Goal: Use online tool/utility: Use online tool/utility

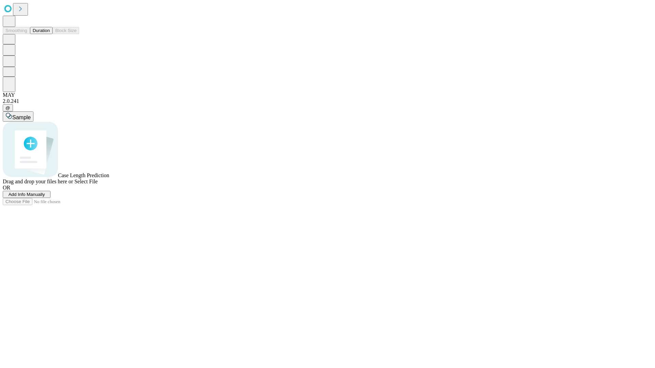
click at [50, 34] on button "Duration" at bounding box center [41, 30] width 23 height 7
click at [31, 115] on span "Sample" at bounding box center [21, 118] width 18 height 6
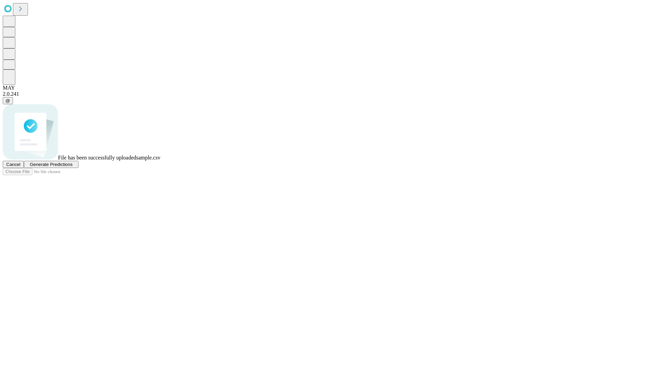
click at [72, 167] on span "Generate Predictions" at bounding box center [51, 164] width 43 height 5
